Goal: Information Seeking & Learning: Learn about a topic

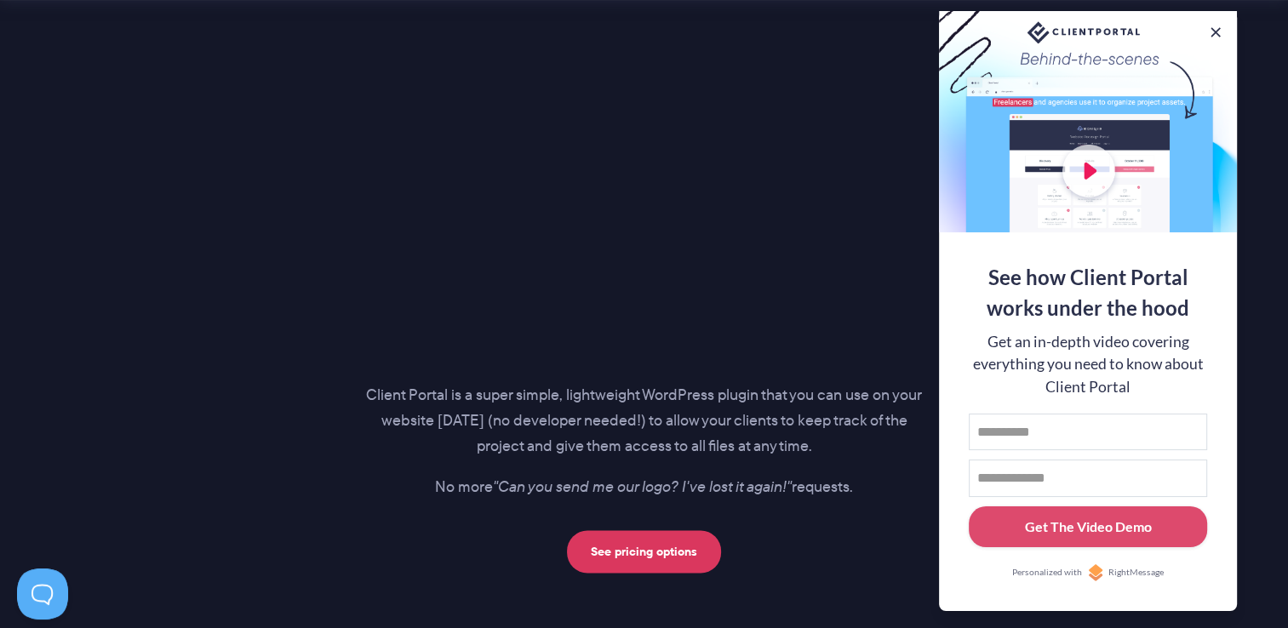
scroll to position [2346, 0]
click at [1210, 26] on button at bounding box center [1215, 32] width 20 height 20
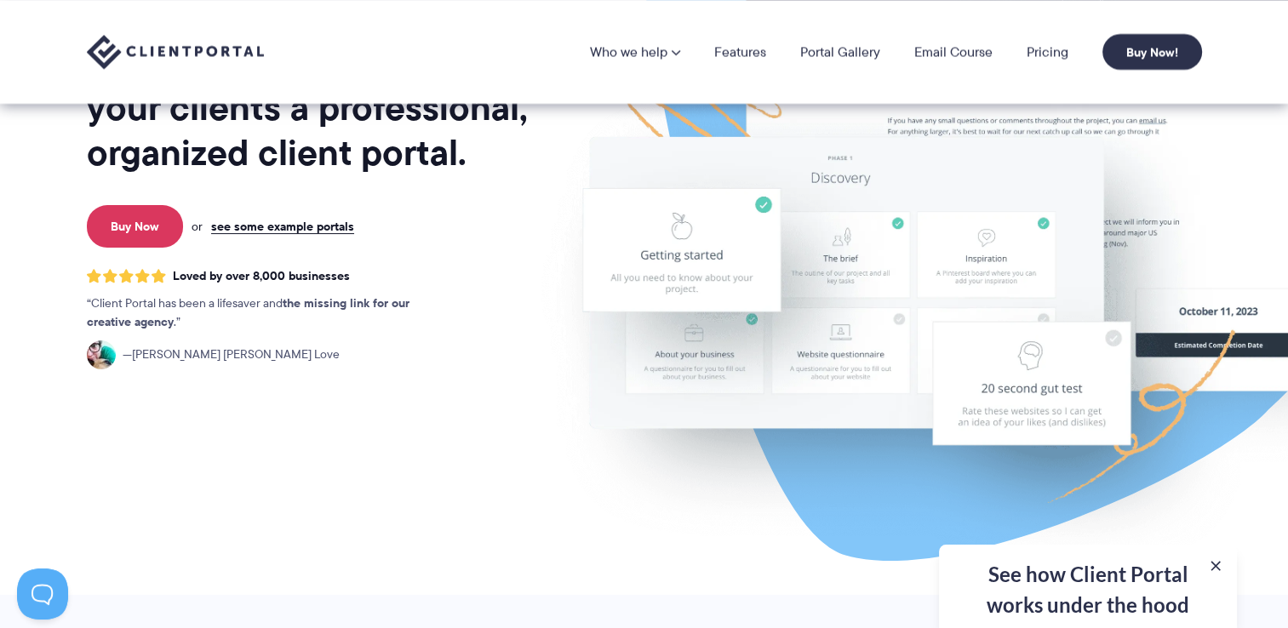
scroll to position [209, 0]
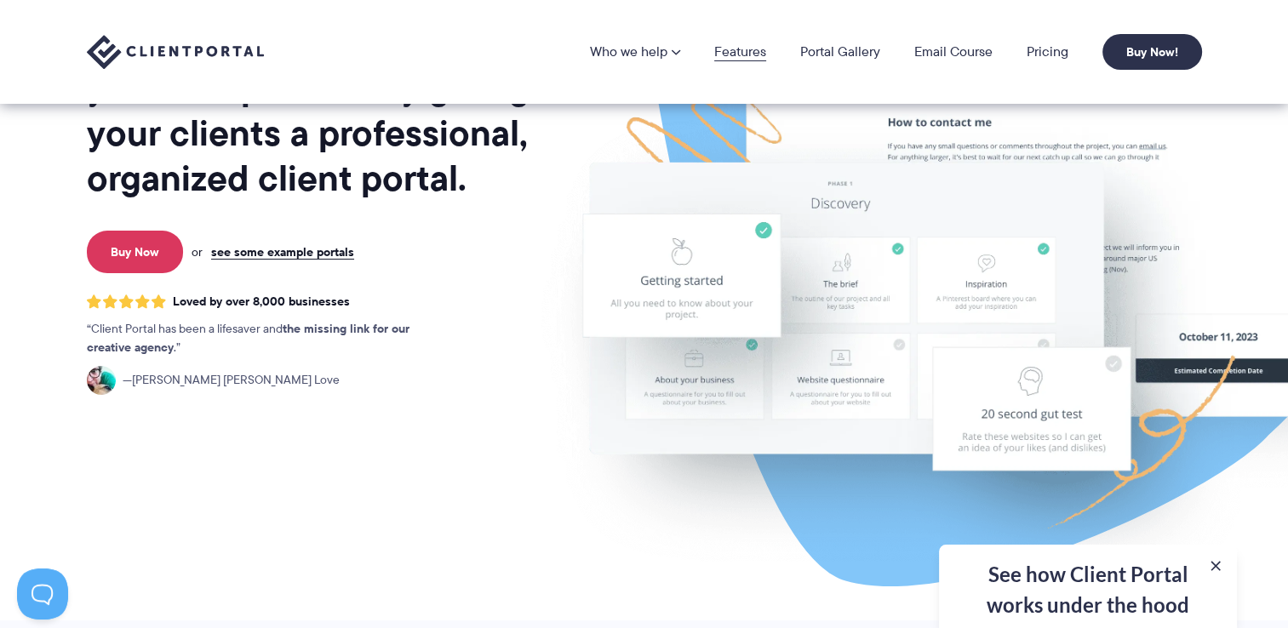
click at [743, 52] on link "Features" at bounding box center [740, 52] width 52 height 14
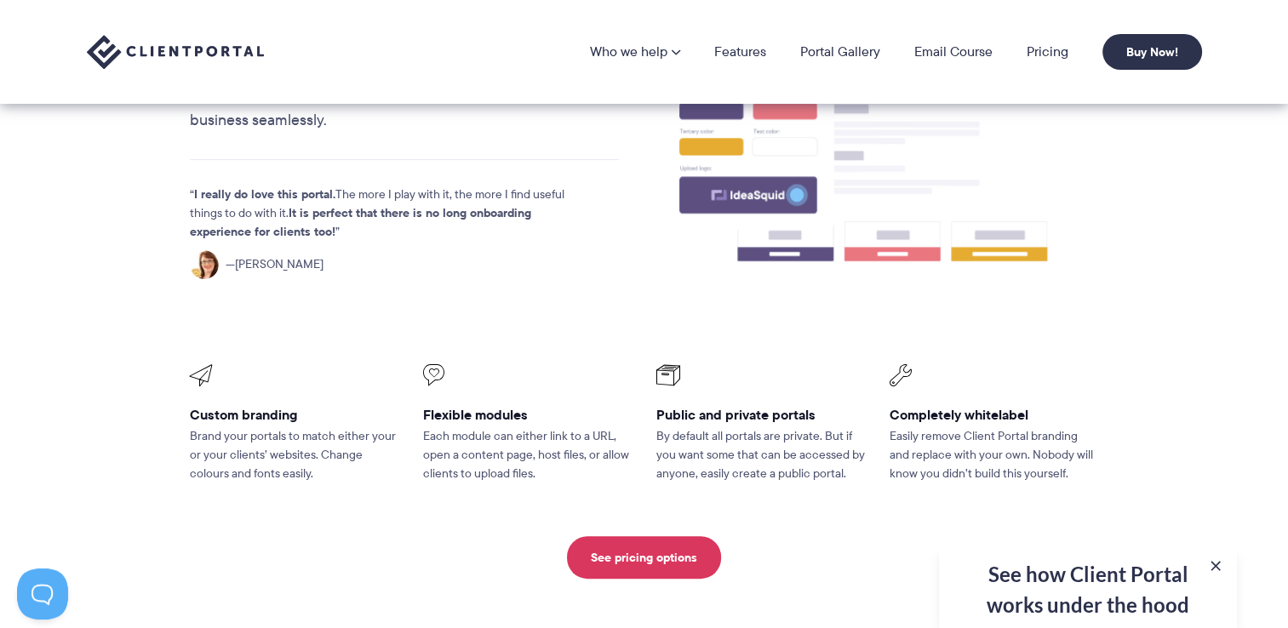
scroll to position [506, 0]
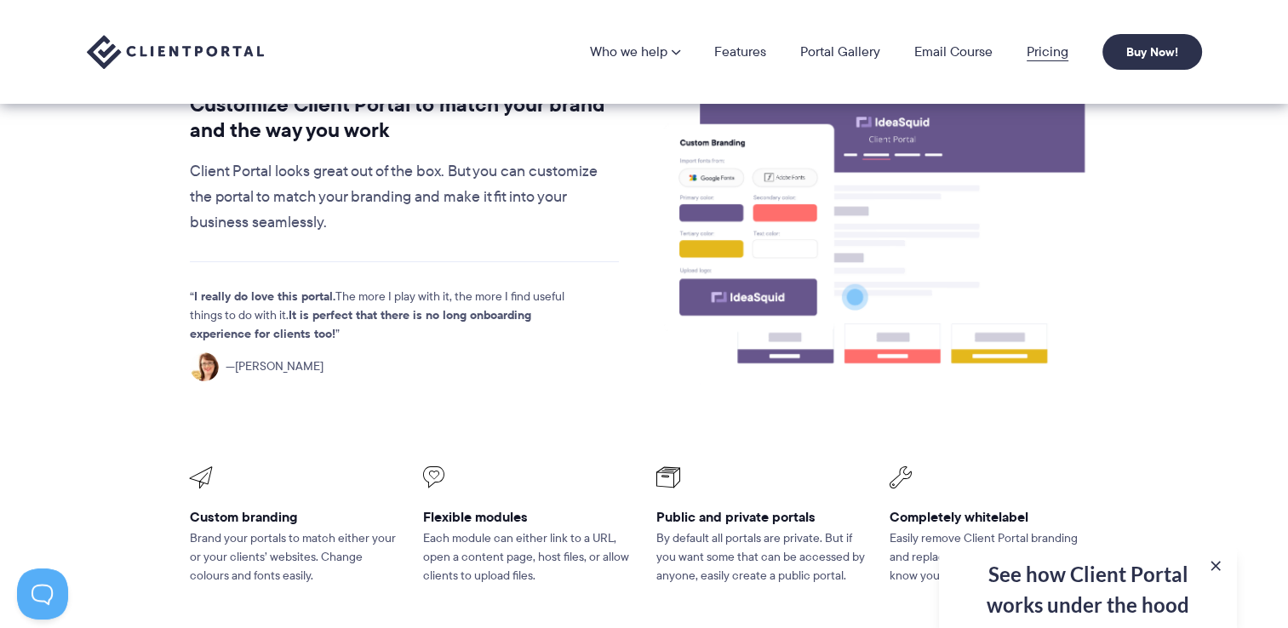
click at [1052, 54] on link "Pricing" at bounding box center [1048, 52] width 42 height 14
